Goal: Navigation & Orientation: Find specific page/section

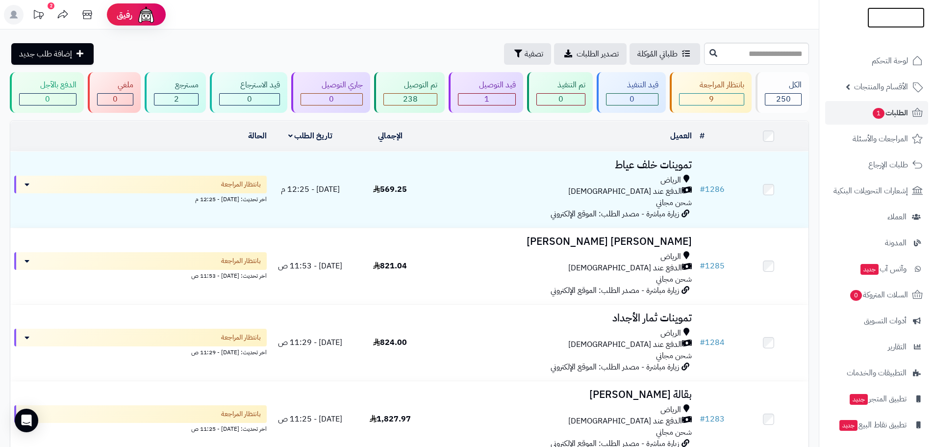
click at [896, 27] on img at bounding box center [896, 37] width 57 height 21
